Goal: Information Seeking & Learning: Find specific fact

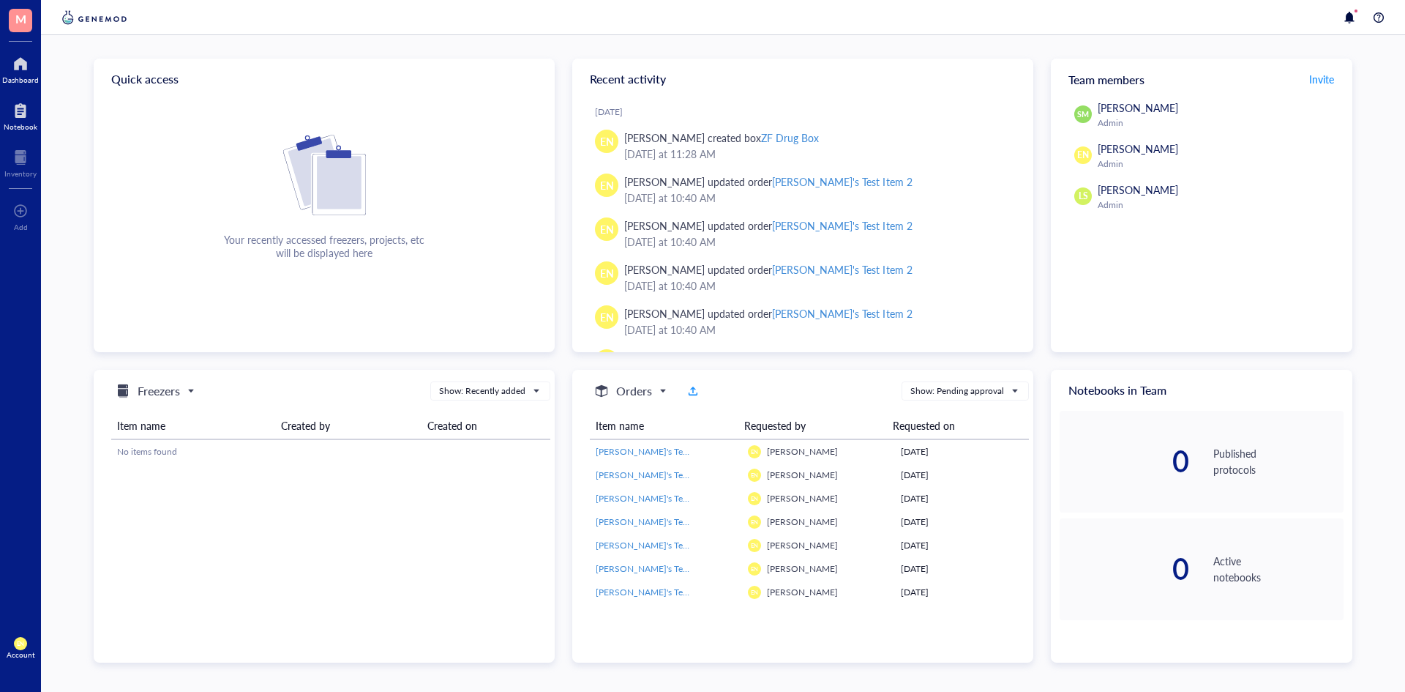
click at [9, 113] on div at bounding box center [21, 110] width 34 height 23
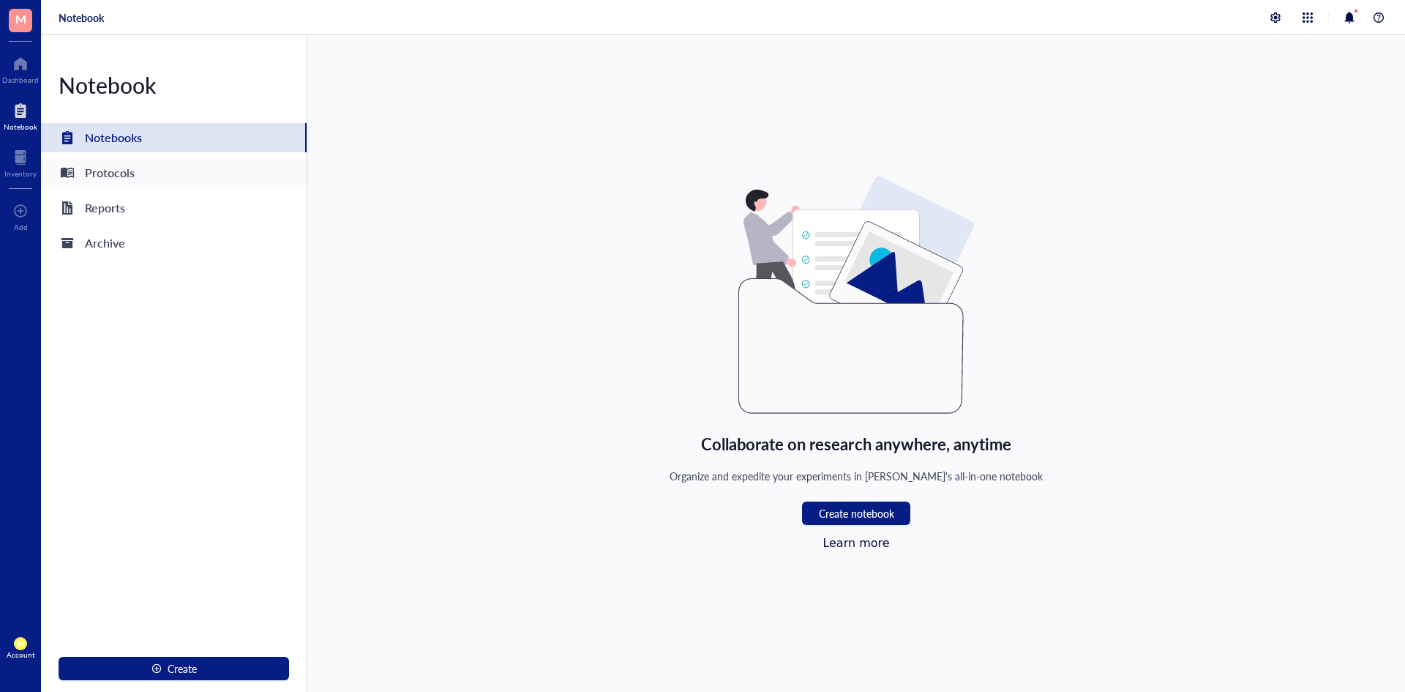
click at [150, 166] on div "Protocols" at bounding box center [174, 172] width 266 height 29
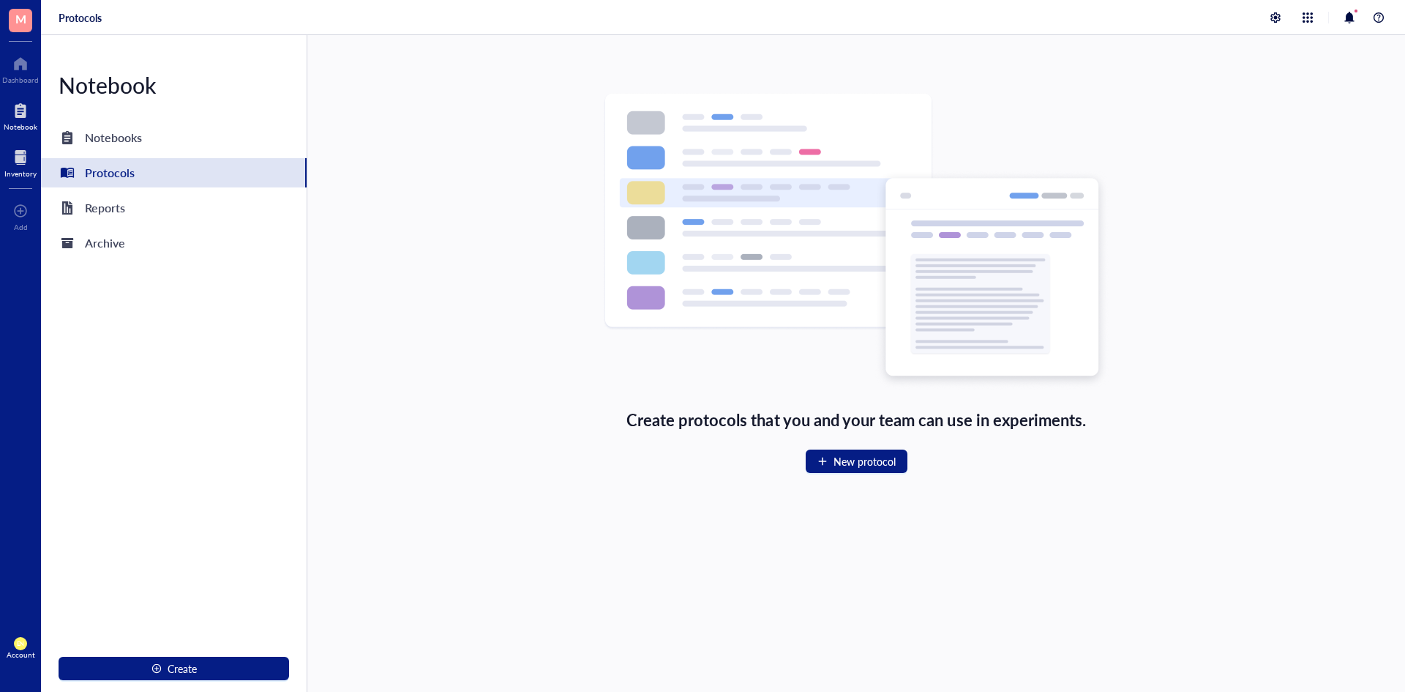
click at [20, 159] on div at bounding box center [20, 157] width 32 height 23
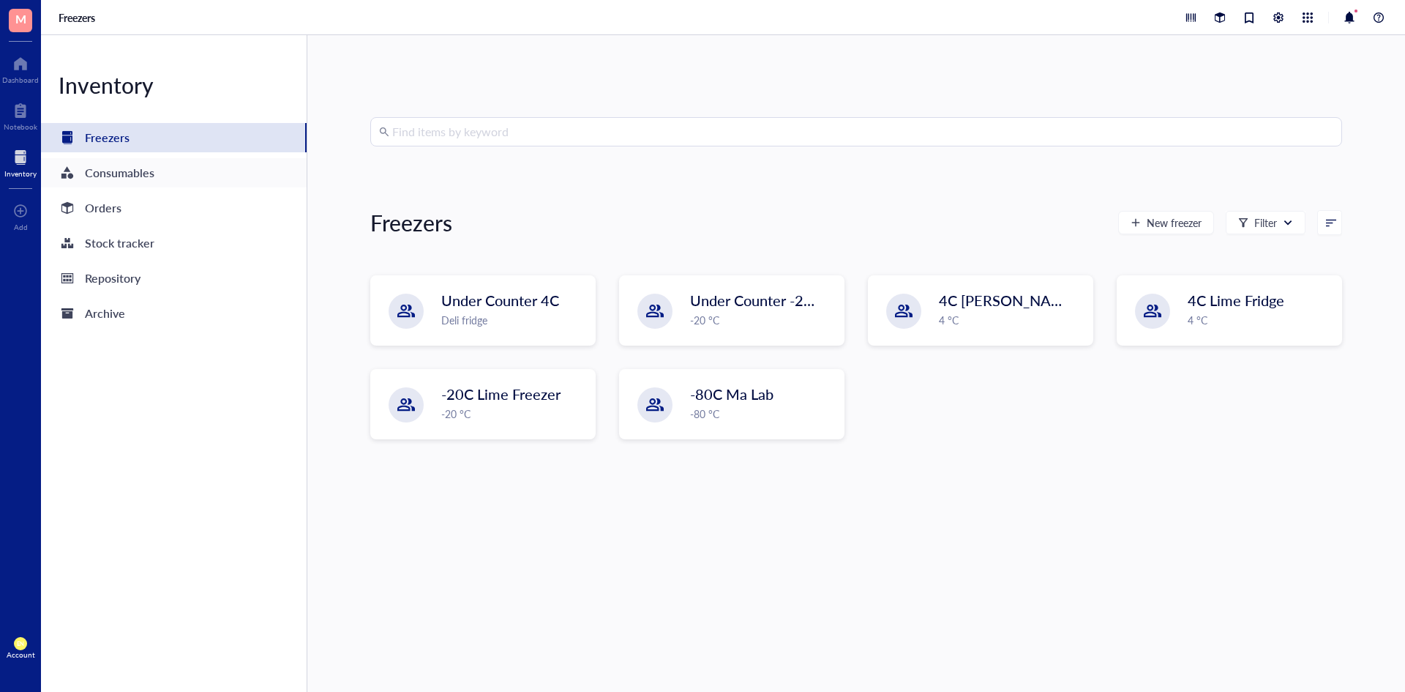
click at [179, 176] on div "Consumables" at bounding box center [174, 172] width 266 height 29
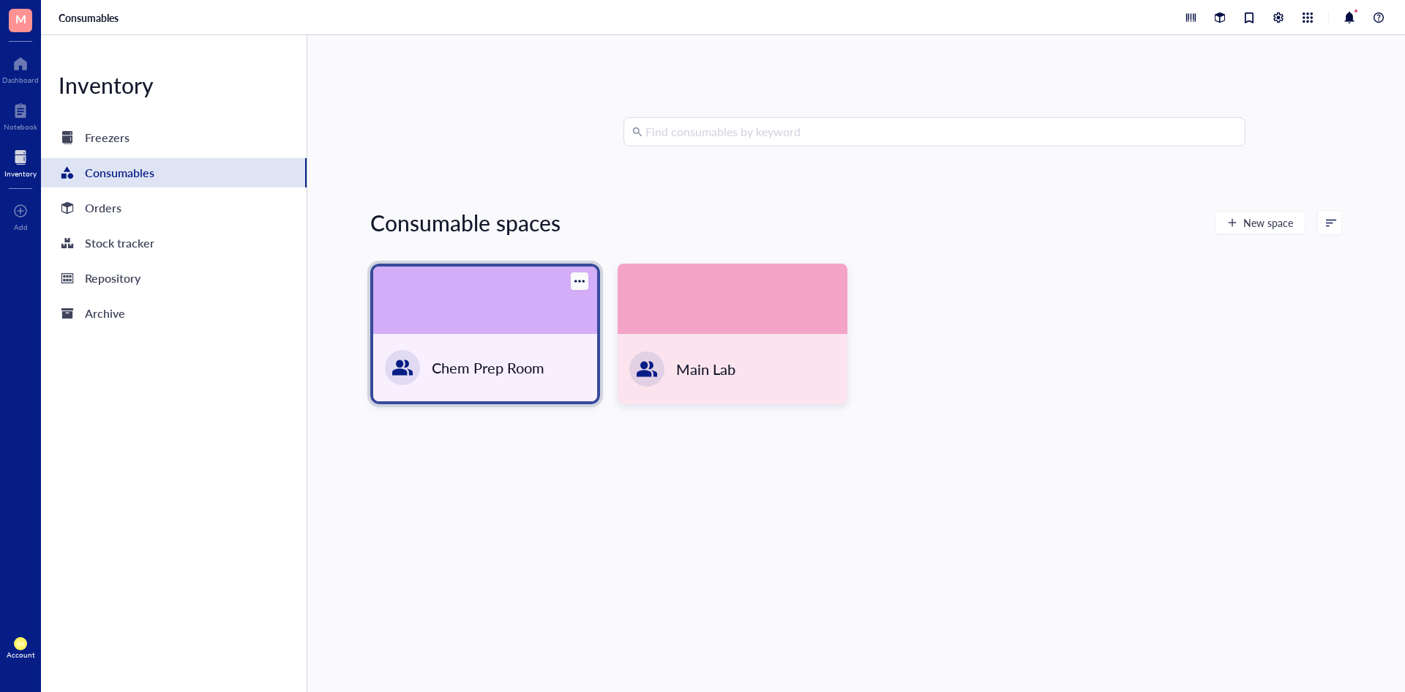
click at [476, 288] on div at bounding box center [485, 299] width 224 height 67
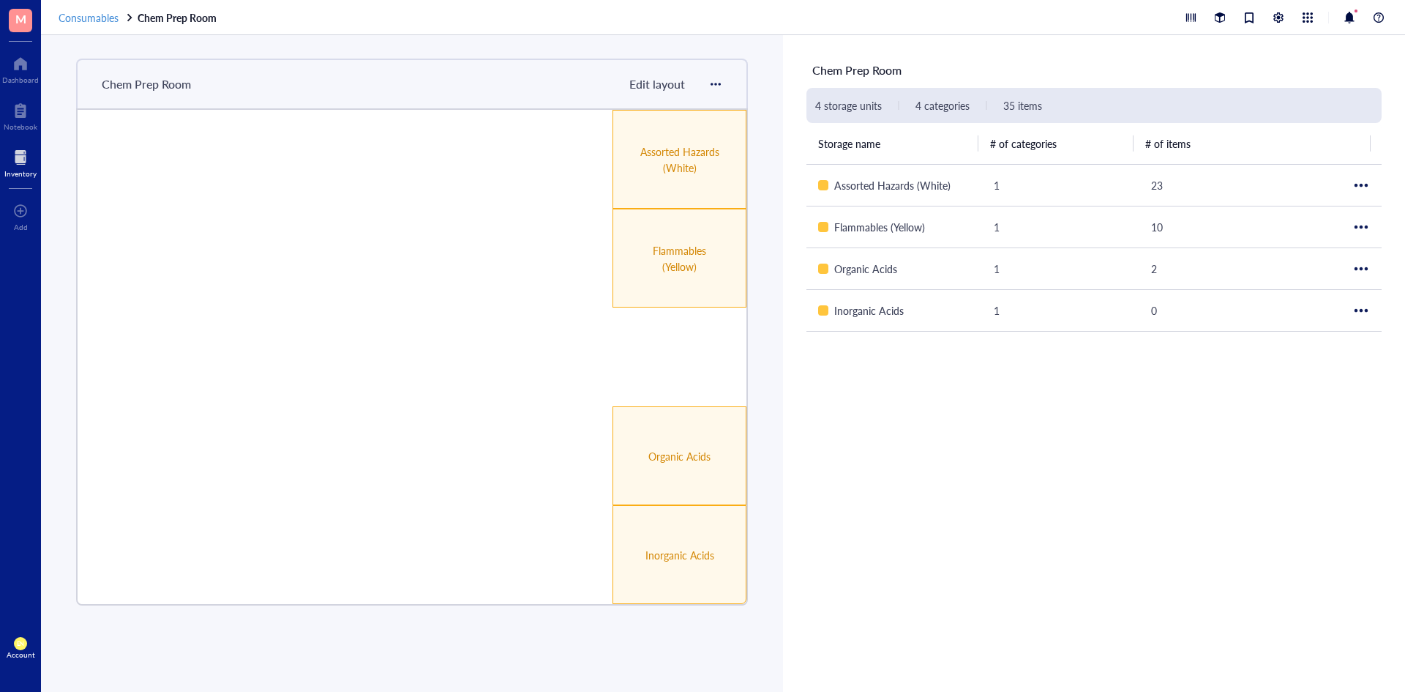
click at [92, 13] on span "Consumables" at bounding box center [89, 17] width 60 height 15
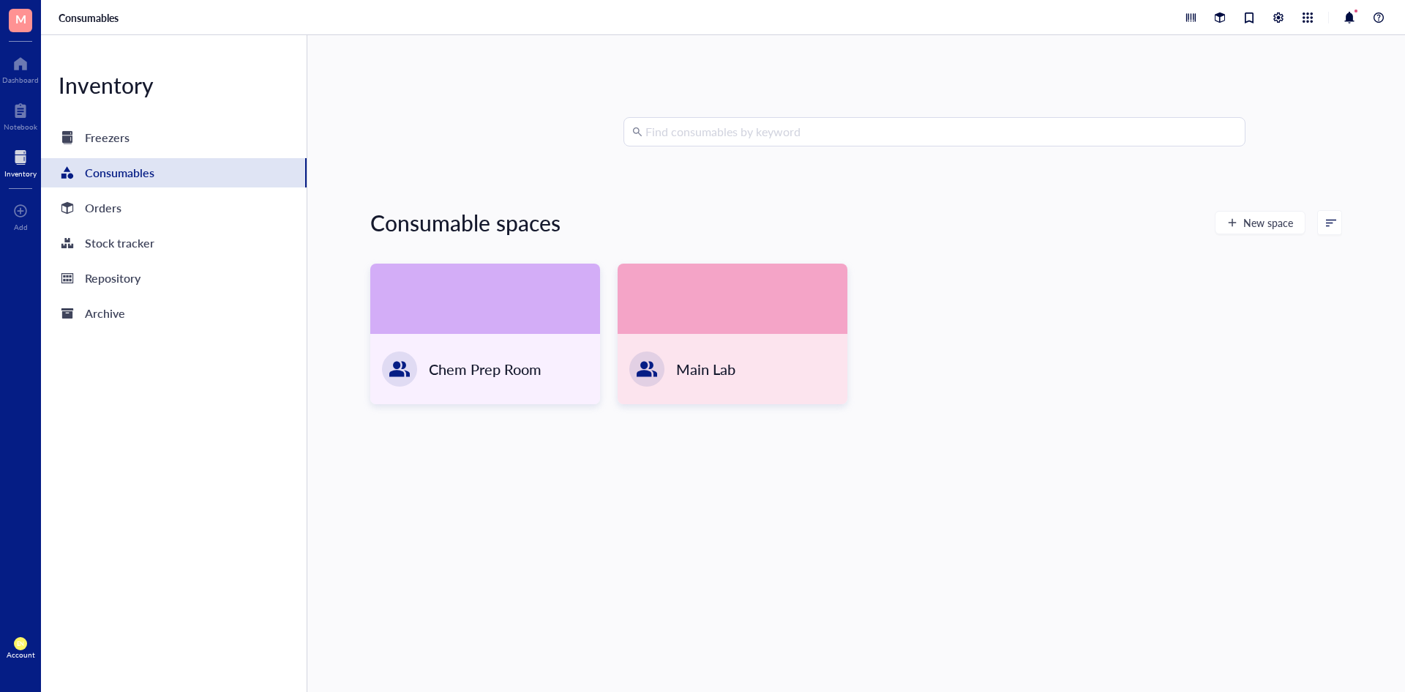
click at [766, 143] on input "search" at bounding box center [941, 132] width 591 height 28
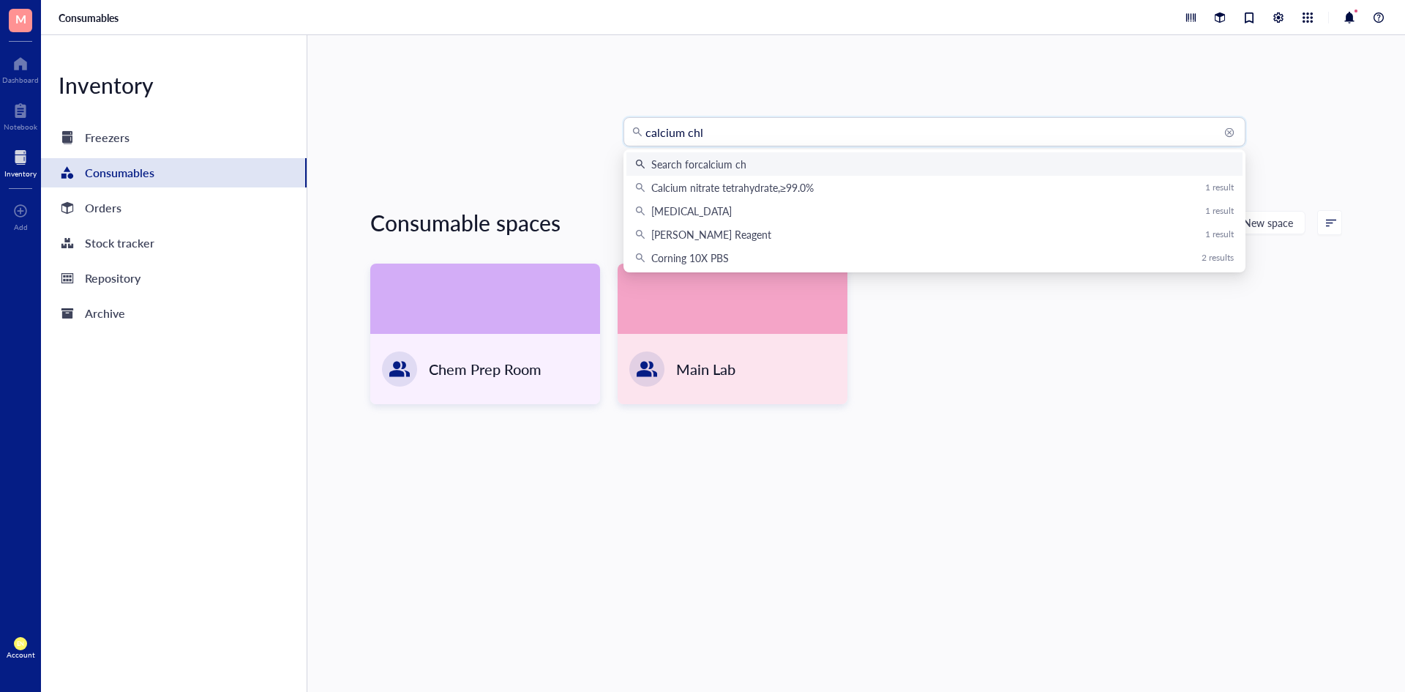
type input "calcium chlo"
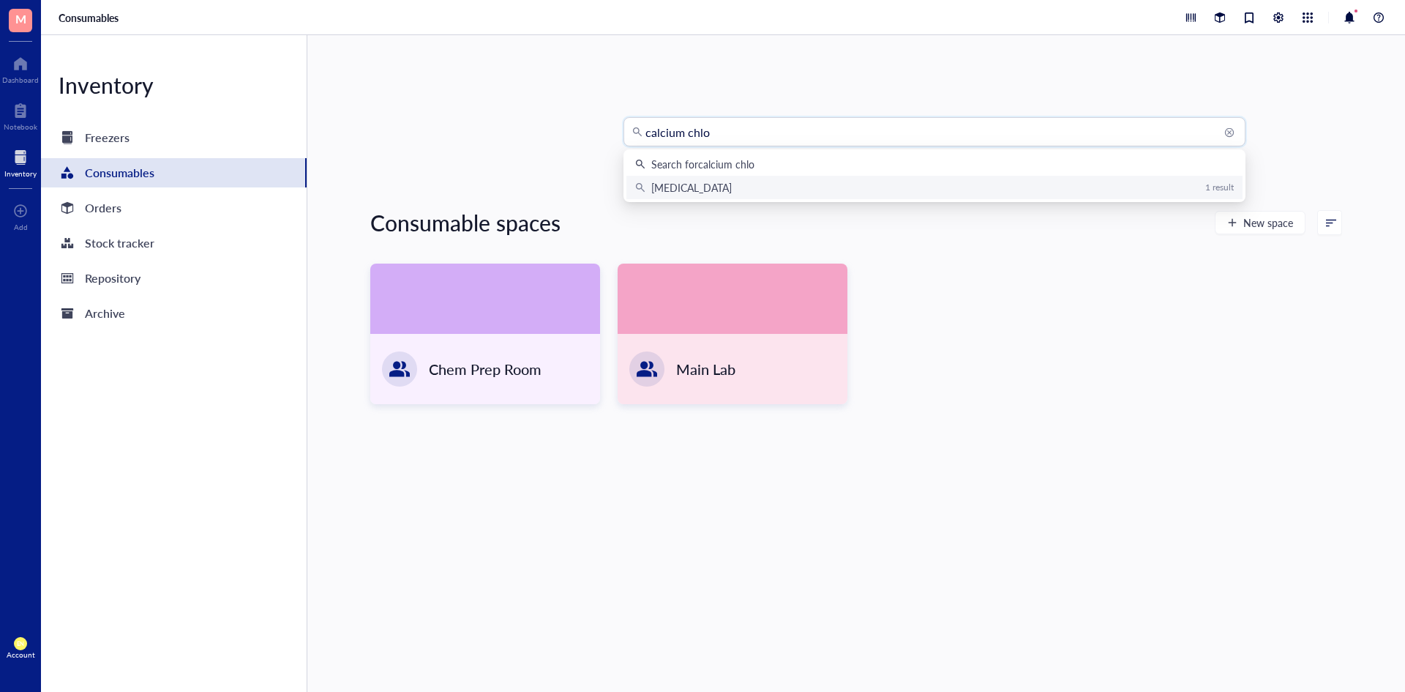
click at [745, 191] on div "[MEDICAL_DATA] 1 result" at bounding box center [934, 187] width 599 height 16
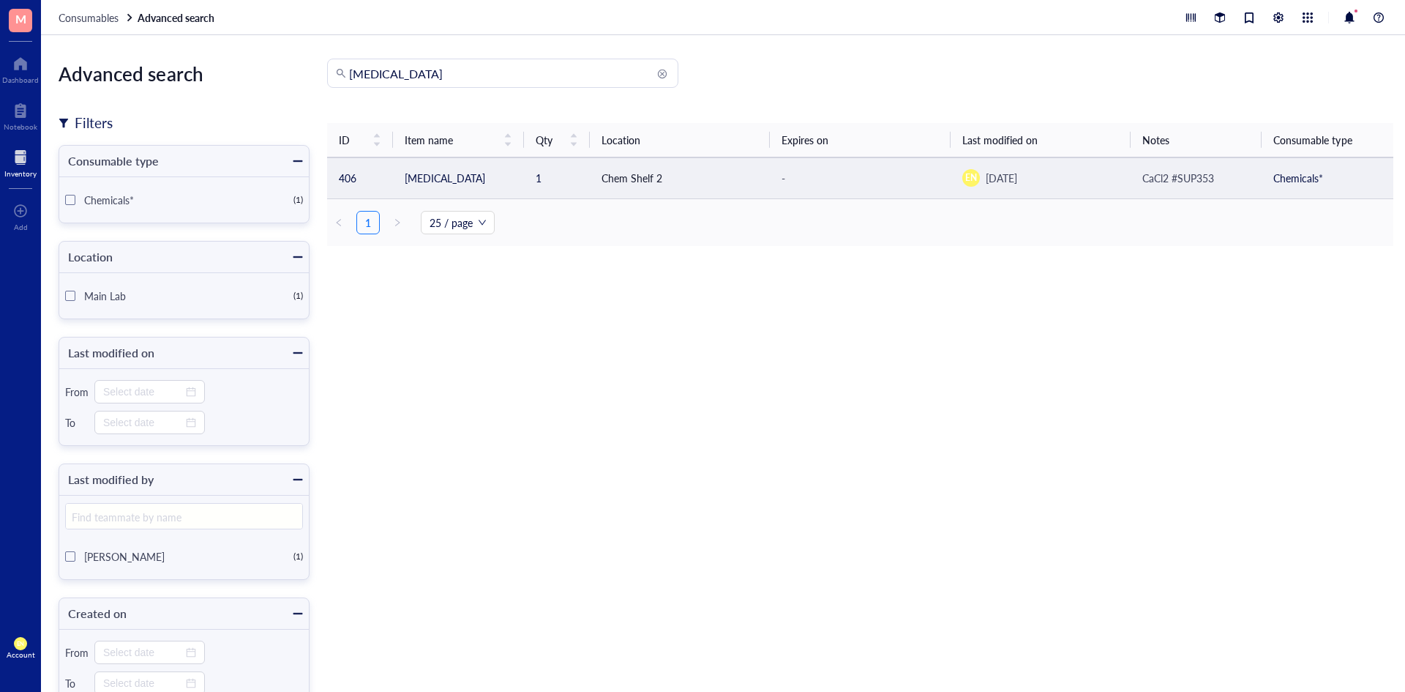
click at [463, 177] on td "[MEDICAL_DATA]" at bounding box center [459, 177] width 132 height 41
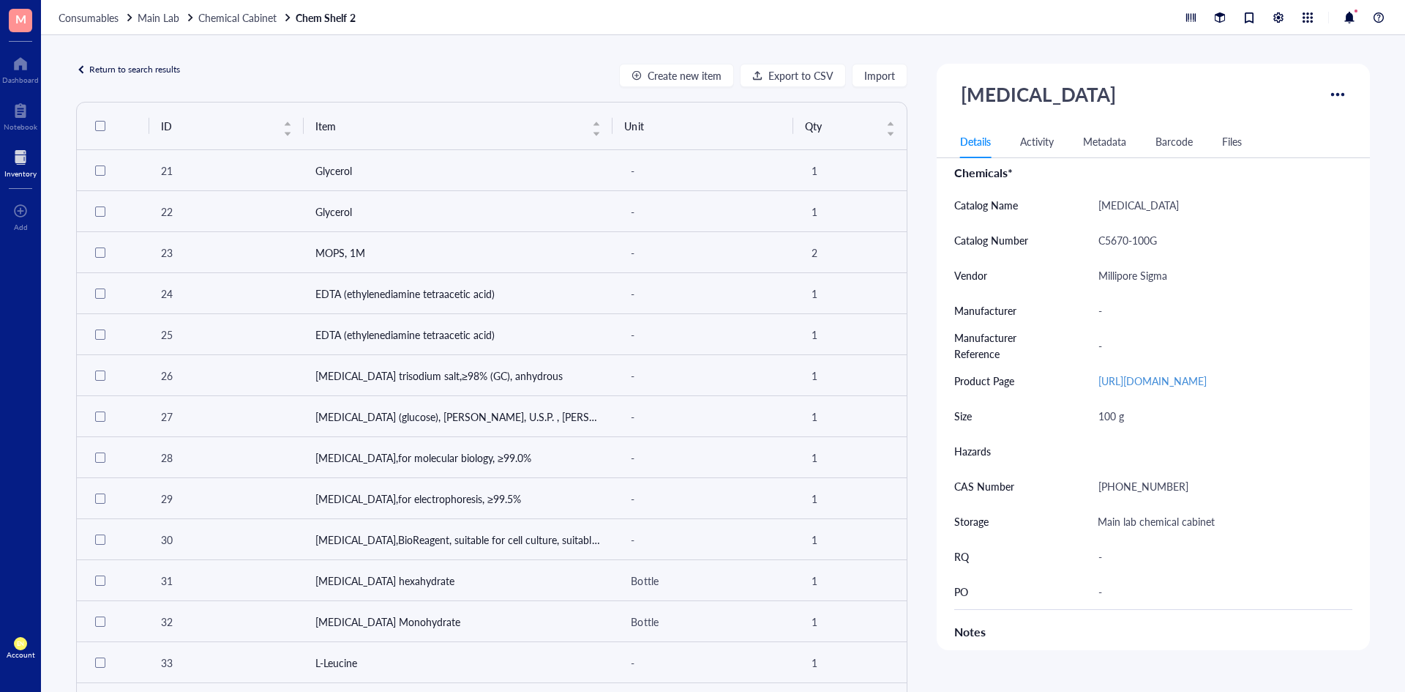
scroll to position [292, 0]
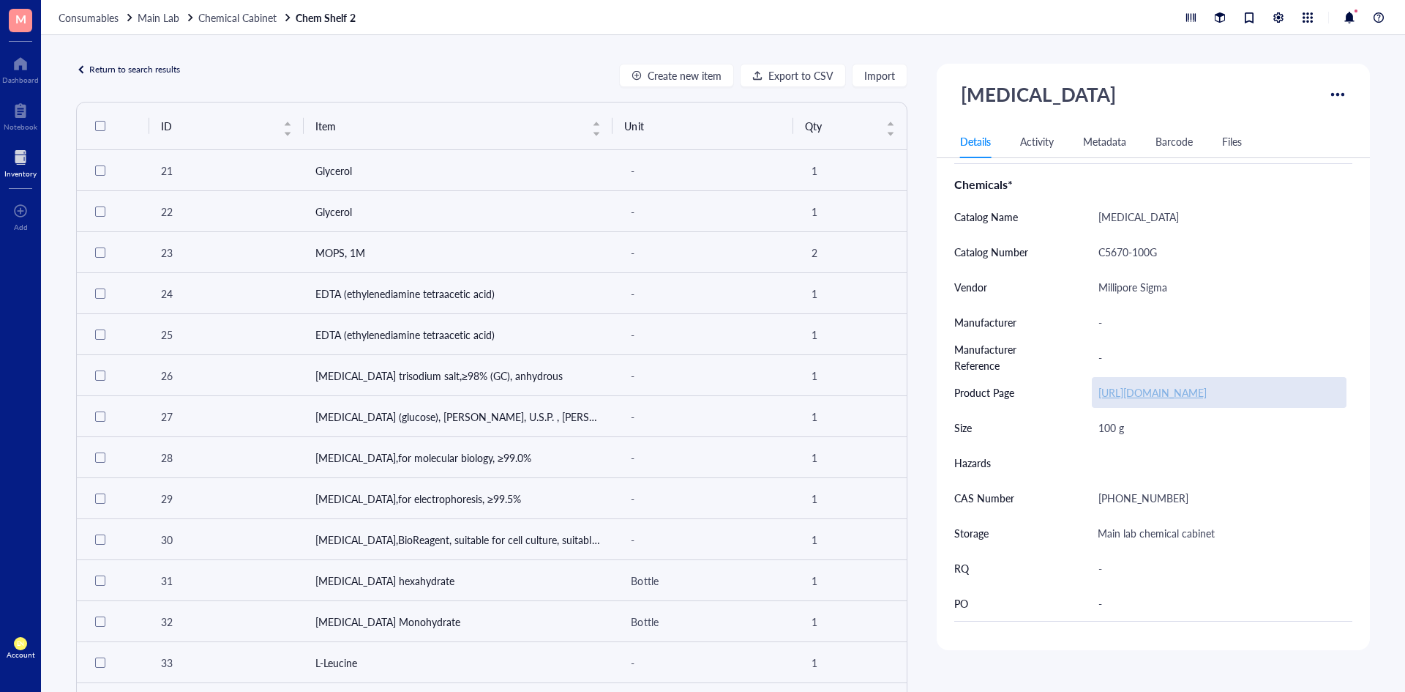
click at [1169, 390] on link "[URL][DOMAIN_NAME]" at bounding box center [1153, 392] width 108 height 15
